Goal: Information Seeking & Learning: Find specific fact

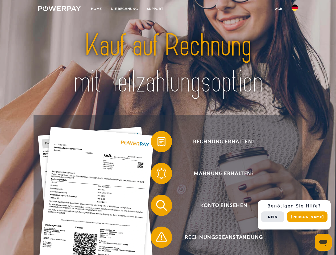
click at [59, 9] on img at bounding box center [59, 8] width 43 height 5
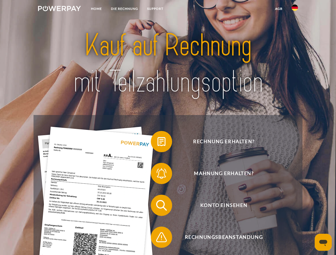
click at [295, 9] on img at bounding box center [295, 8] width 6 height 6
click at [279, 9] on link "agb" at bounding box center [279, 9] width 16 height 10
click at [158, 143] on span at bounding box center [153, 142] width 27 height 27
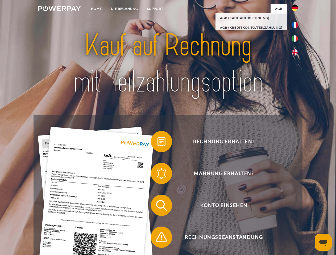
click at [158, 175] on div "Rechnung erhalten? Mahnung erhalten? Konto einsehen" at bounding box center [168, 221] width 269 height 213
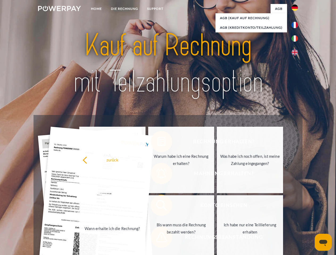
click at [158, 207] on link "Bis wann muss die Rechnung bezahlt werden?" at bounding box center [181, 229] width 66 height 67
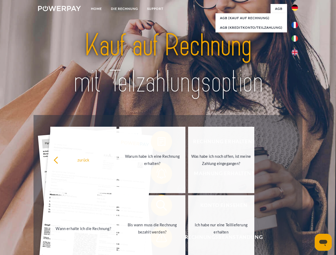
click at [158, 239] on span at bounding box center [153, 237] width 27 height 27
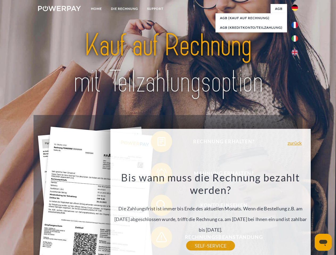
click at [296, 215] on div "Rechnung erhalten? Mahnung erhalten? Konto einsehen" at bounding box center [168, 221] width 269 height 213
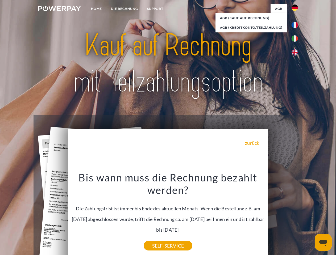
click at [283, 216] on span "Konto einsehen" at bounding box center [224, 205] width 130 height 21
click at [309, 217] on header "Home DIE RECHNUNG SUPPORT" at bounding box center [168, 183] width 336 height 367
